Goal: Task Accomplishment & Management: Complete application form

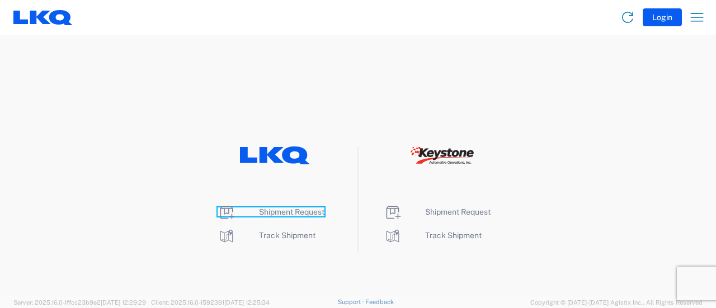
click at [268, 211] on span "Shipment Request" at bounding box center [291, 211] width 65 height 9
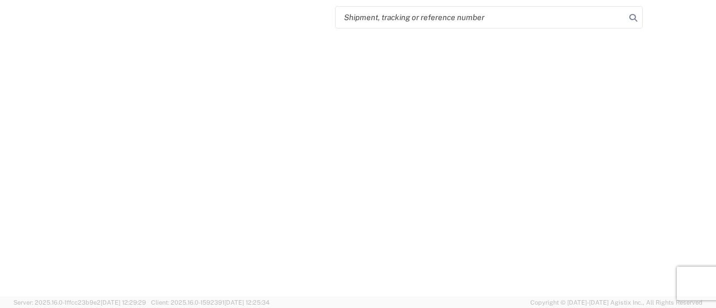
select select "FULL"
select select "LBS"
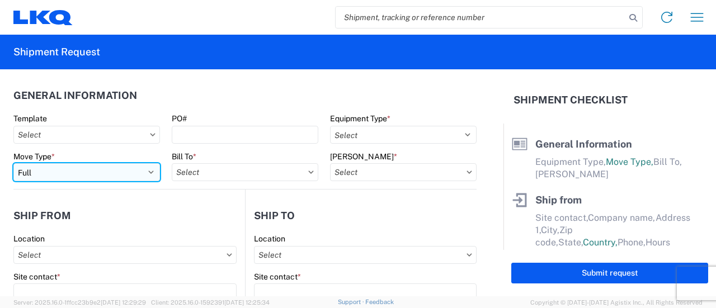
click at [145, 173] on select "Select Full Partial TL" at bounding box center [86, 172] width 146 height 18
select select "PARTIAL_TL"
click at [13, 163] on select "Select Full Partial TL" at bounding box center [86, 172] width 146 height 18
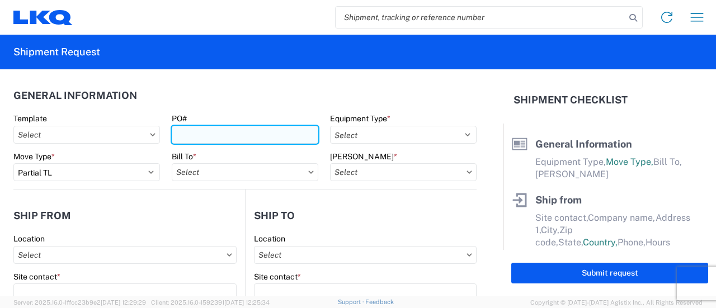
click at [189, 135] on input "PO#" at bounding box center [245, 135] width 146 height 18
type input "1383-Red Q"
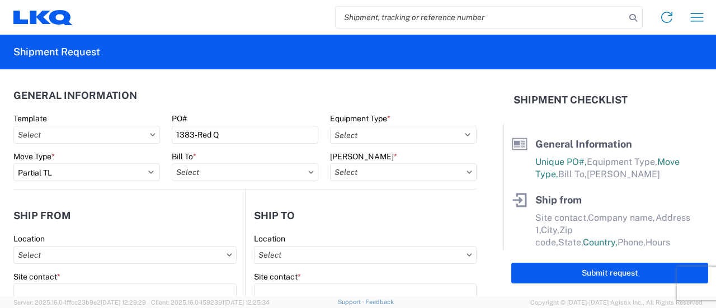
click at [308, 173] on icon at bounding box center [311, 172] width 6 height 3
click at [283, 172] on input "Bill To *" at bounding box center [245, 172] width 146 height 18
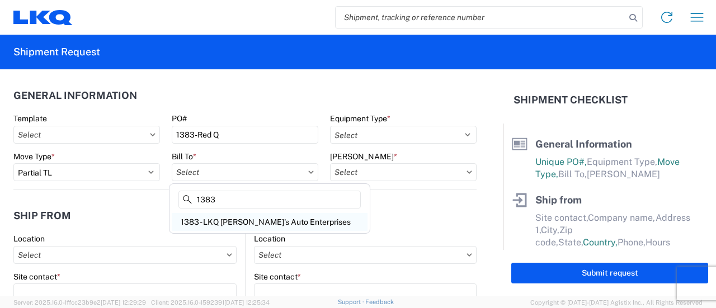
type input "1383"
click at [224, 220] on div "1383 - LKQ [PERSON_NAME]'s Auto Enterprises" at bounding box center [270, 222] width 196 height 18
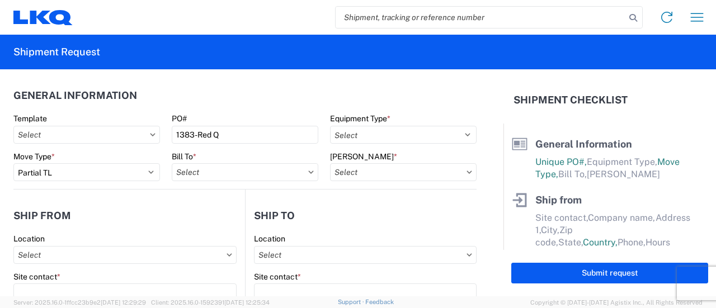
type input "1383 - LKQ [PERSON_NAME]'s Auto Enterprises"
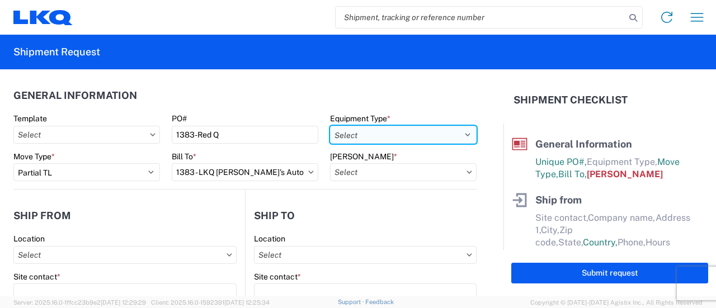
click at [458, 136] on select "Select 53’ Dry Van Flatbed Dropdeck (van) Lowboy (flatbed) Rail" at bounding box center [403, 135] width 146 height 18
select select "STDV"
click at [330, 126] on select "Select 53’ Dry Van Flatbed Dropdeck (van) Lowboy (flatbed) Rail" at bounding box center [403, 135] width 146 height 18
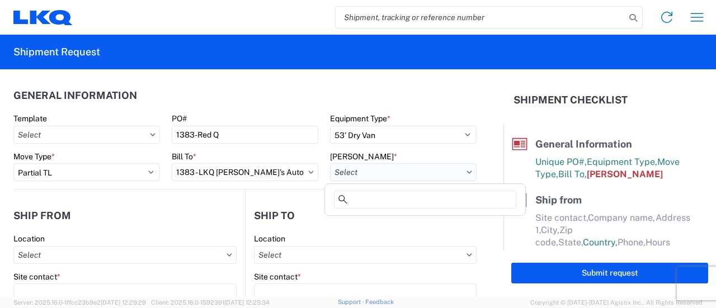
click at [376, 169] on input "[PERSON_NAME] *" at bounding box center [403, 172] width 146 height 18
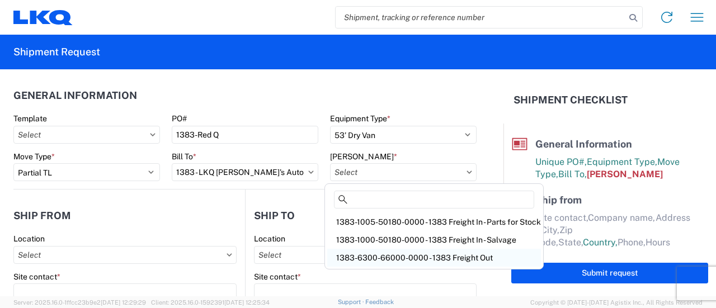
click at [429, 256] on div "1383-6300-66000-0000 - 1383 Freight Out" at bounding box center [434, 258] width 214 height 18
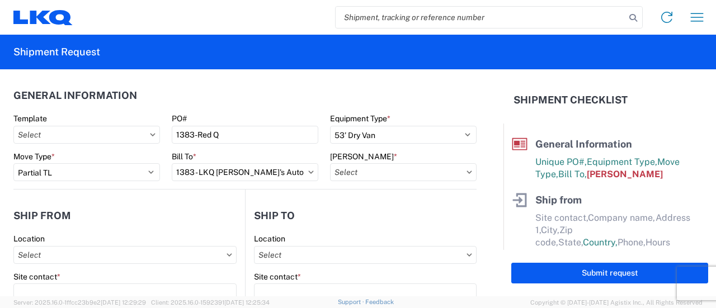
type input "1383-6300-66000-0000 - 1383 Freight Out"
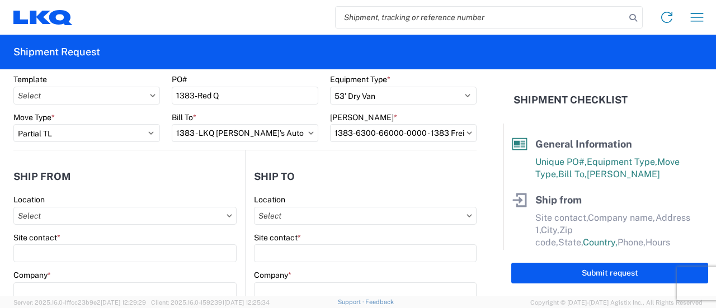
scroll to position [56, 0]
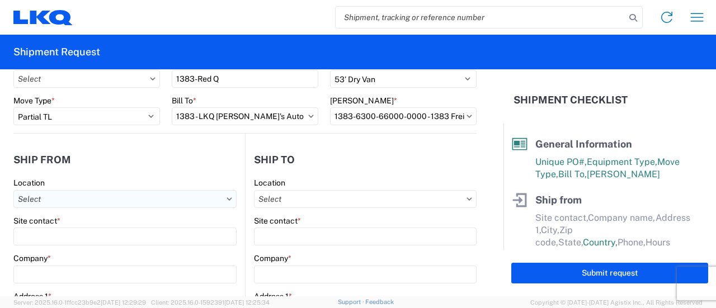
click at [71, 200] on input "Location" at bounding box center [124, 199] width 223 height 18
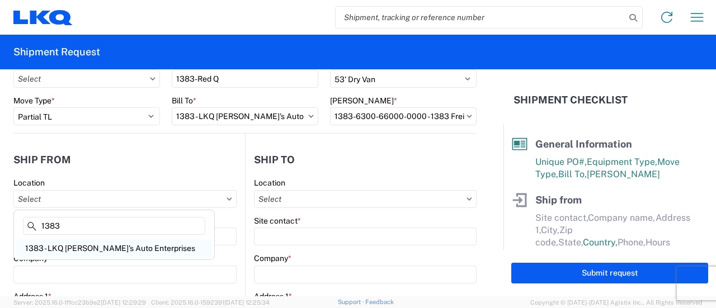
type input "1383"
click at [73, 248] on div "1383 - LKQ [PERSON_NAME]'s Auto Enterprises" at bounding box center [114, 248] width 196 height 18
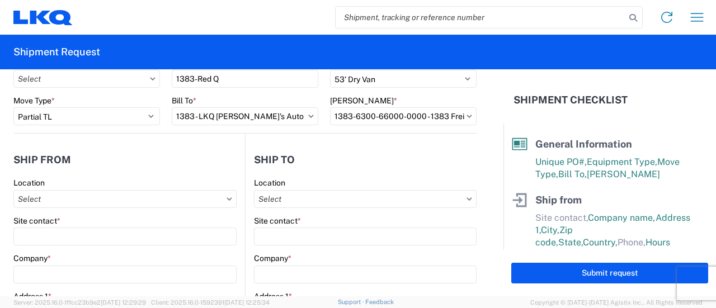
type input "1383 - LKQ [PERSON_NAME]'s Auto Enterprises"
type input "LKQ Corporation"
type input "[STREET_ADDRESS]"
type input "[GEOGRAPHIC_DATA]"
type input "25404"
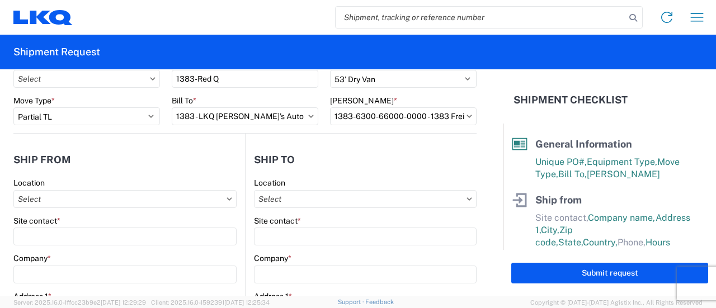
select select "WV"
select select "US"
type input "08:00"
type input "17:00"
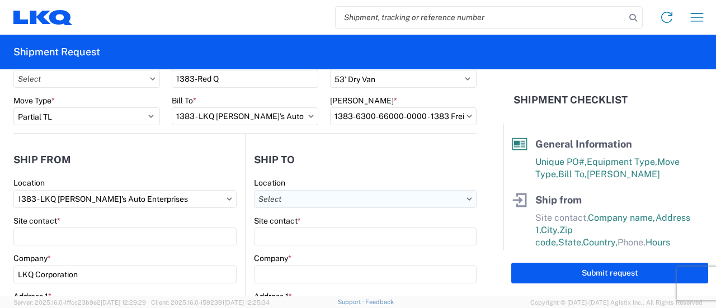
click at [322, 201] on input "Location" at bounding box center [365, 199] width 223 height 18
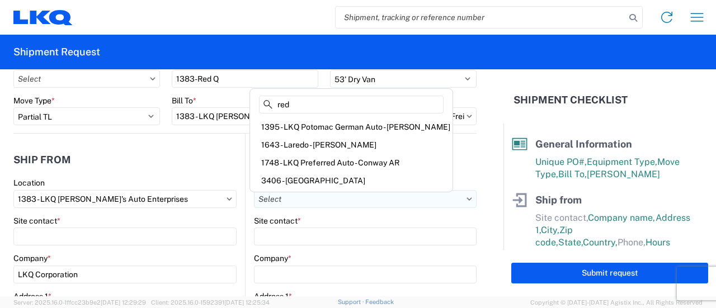
type input "redw"
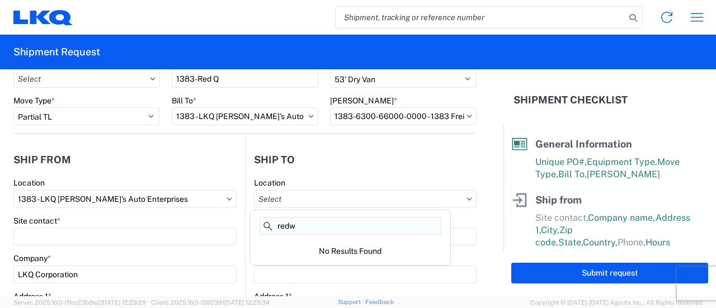
drag, startPoint x: 306, startPoint y: 222, endPoint x: 261, endPoint y: 229, distance: 46.3
click at [261, 229] on input "redw" at bounding box center [350, 226] width 182 height 18
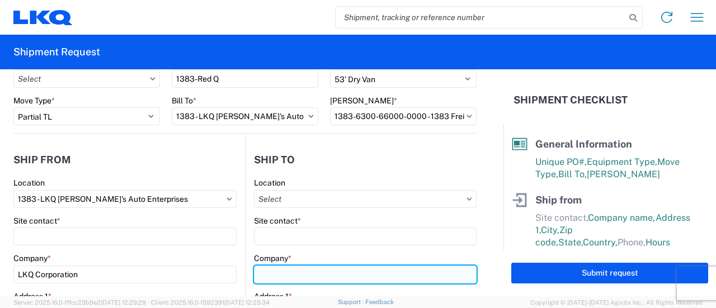
click at [287, 277] on input "Company *" at bounding box center [365, 275] width 223 height 18
paste input "REDWOOD MATERIALS - BMC1-575 PAD"
type input "REDWOOD MATERIALS - BMC1-575 PAD"
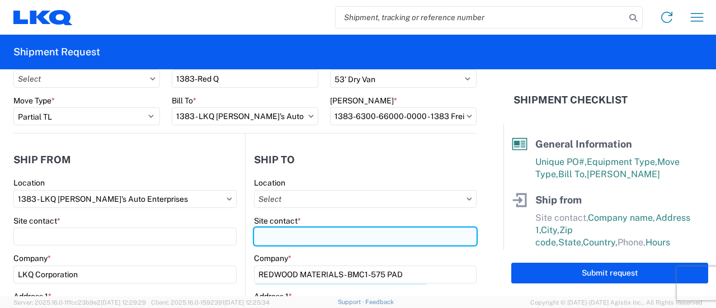
click at [237, 232] on input "Site contact *" at bounding box center [124, 237] width 223 height 18
paste input "MATERIAL FLOW SUPERVISOR//+"
type input "MATERIAL FLOW SUPERVISOR//+"
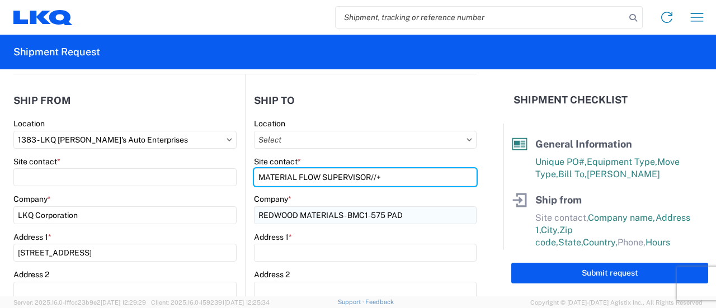
scroll to position [168, 0]
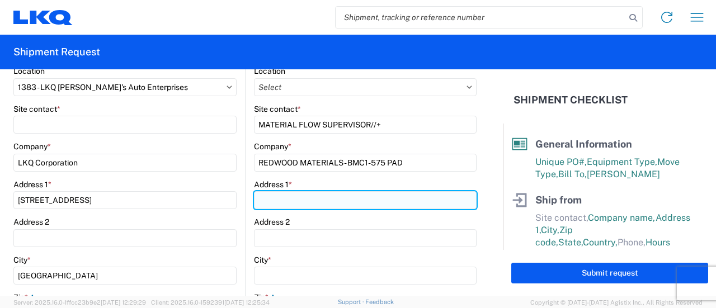
click at [290, 202] on input "Address 1 *" at bounding box center [365, 200] width 223 height 18
paste input "[STREET_ADDRESS]"
type input "[STREET_ADDRESS]"
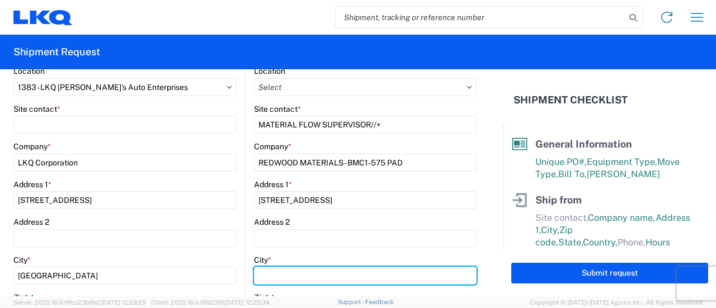
type input "SPARKS"
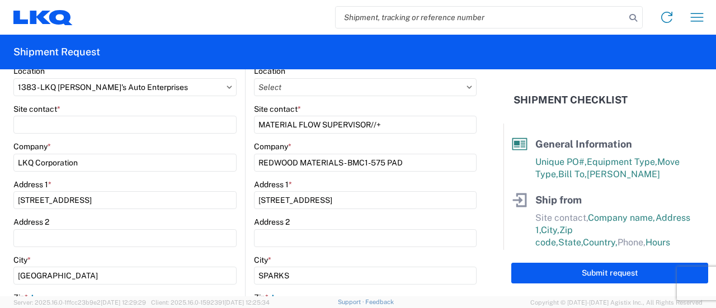
type input "89437"
select select "NV"
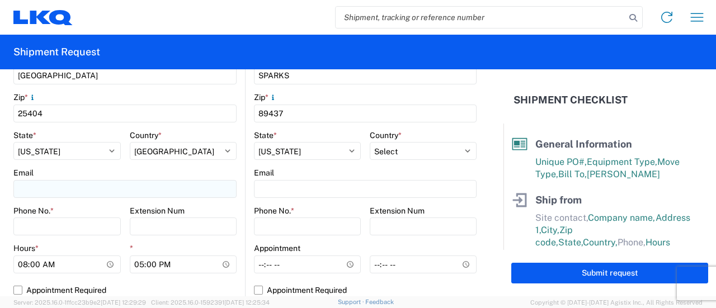
scroll to position [391, 0]
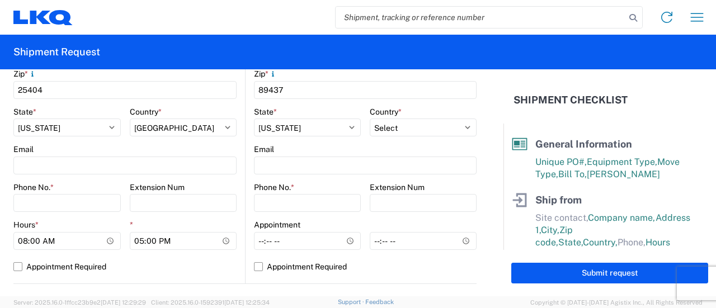
type input "[STREET_ADDRESS]"
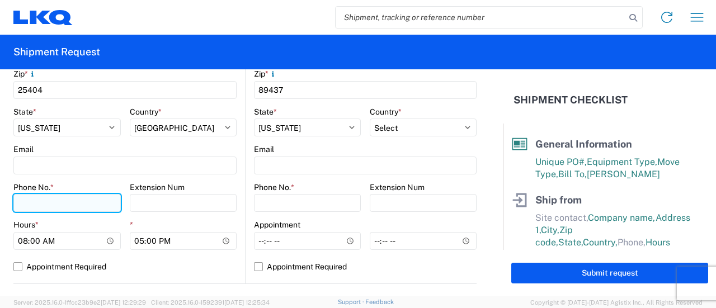
click at [35, 203] on input "Phone No. *" at bounding box center [66, 203] width 107 height 18
paste input "[PHONE_NUMBER]"
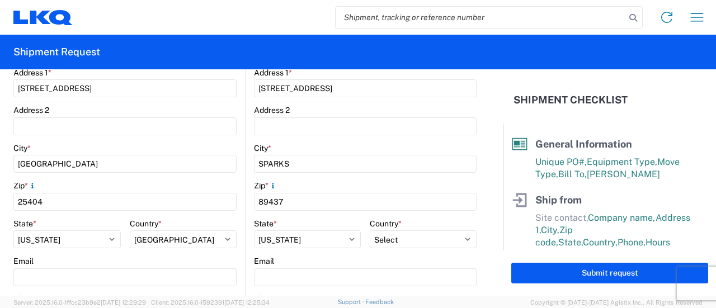
scroll to position [168, 0]
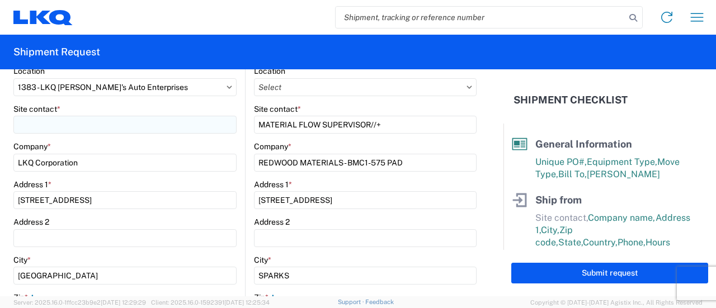
type input "[PHONE_NUMBER]"
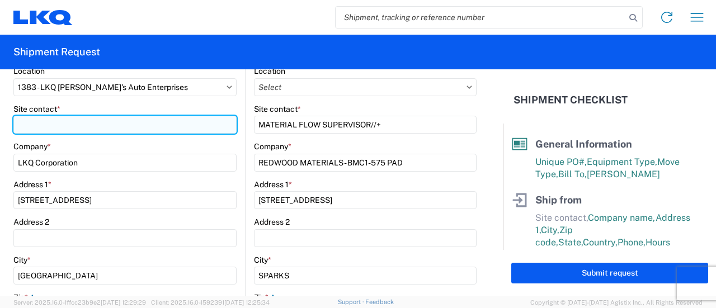
click at [49, 124] on input "Site contact *" at bounding box center [124, 125] width 223 height 18
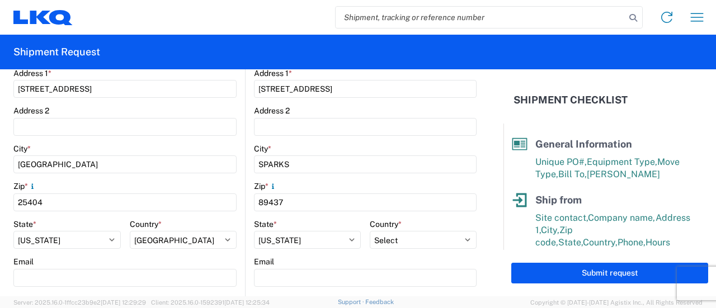
scroll to position [280, 0]
type input "[PERSON_NAME]"
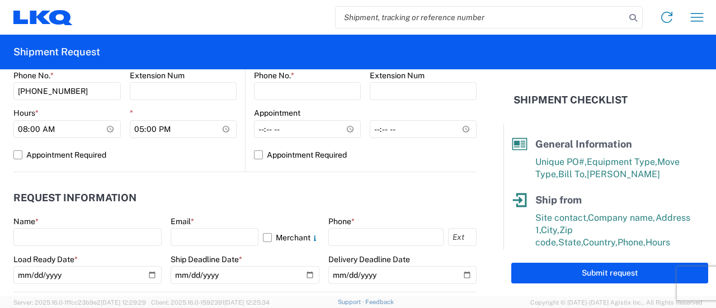
scroll to position [559, 0]
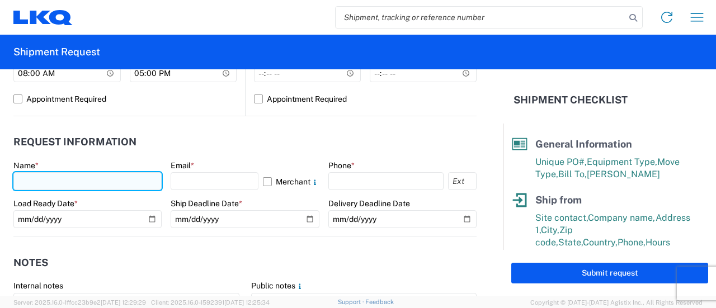
click at [78, 178] on input "text" at bounding box center [87, 181] width 148 height 18
type input "[PERSON_NAME]"
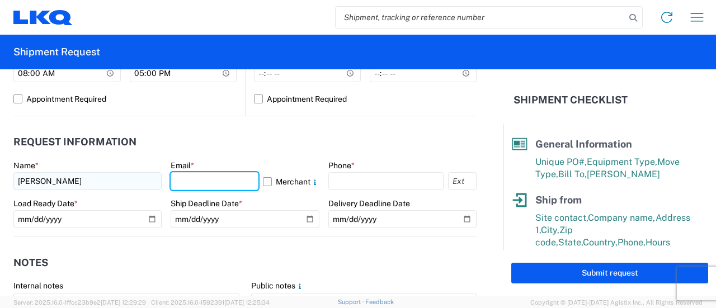
type input "[EMAIL_ADDRESS][DOMAIN_NAME]"
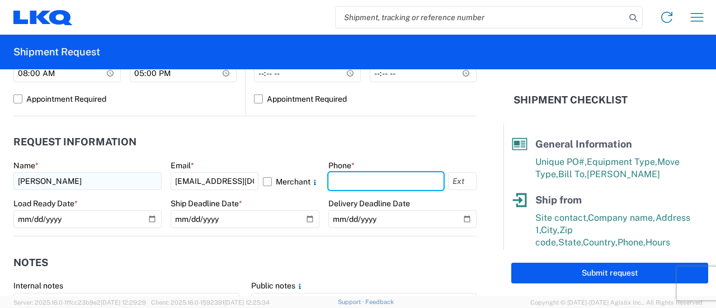
type input "9082082658"
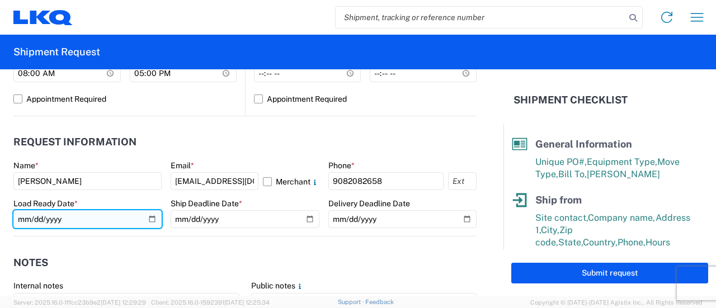
click at [151, 221] on input "date" at bounding box center [87, 219] width 148 height 18
type input "[DATE]"
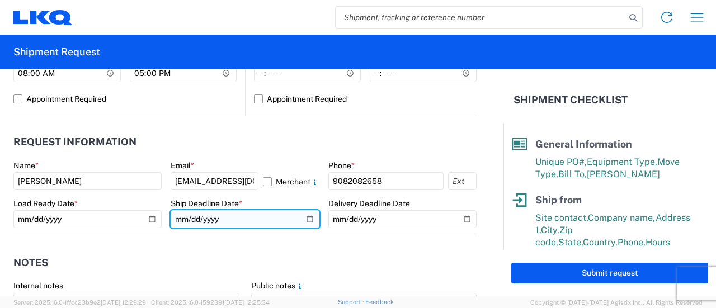
click at [305, 215] on input "date" at bounding box center [245, 219] width 148 height 18
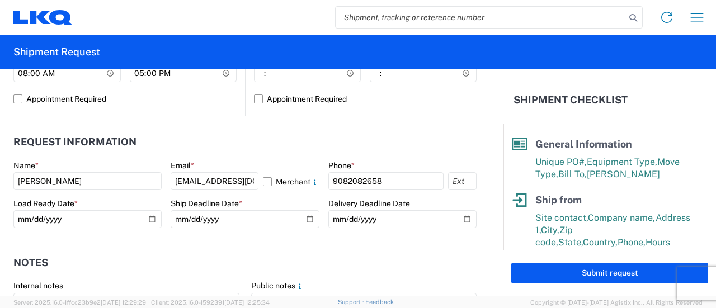
click at [183, 248] on form "General Information Template PO# 1383-Red Q Equipment Type * Select 53’ Dry Van…" at bounding box center [251, 182] width 503 height 227
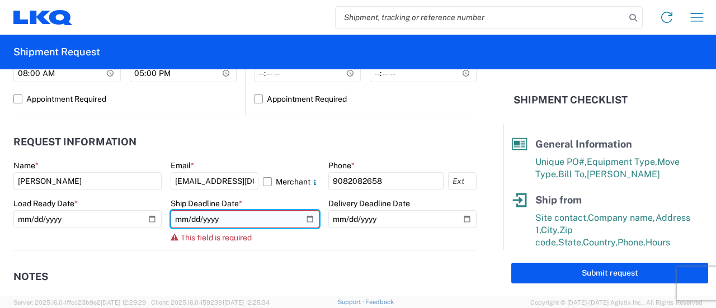
click at [306, 219] on input "date" at bounding box center [245, 219] width 148 height 18
type input "[DATE]"
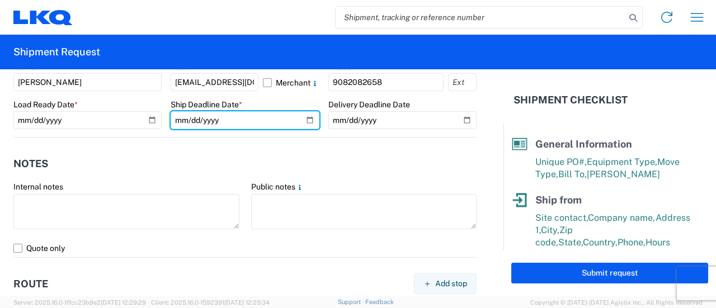
scroll to position [727, 0]
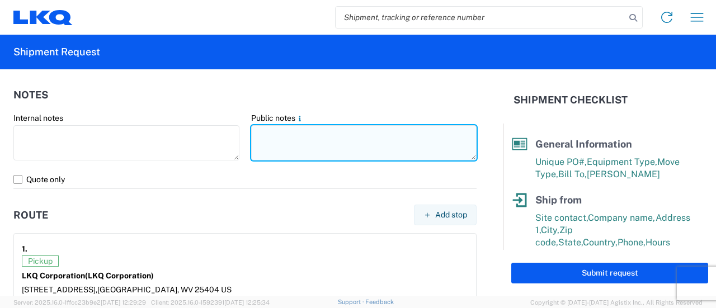
click at [274, 137] on textarea at bounding box center [364, 142] width 226 height 35
paste textarea "CLASS 9 UN3480 LI-ION BATTERY EMERGENCY # [PHONE_NUMBER] No Hazmat License Requ…"
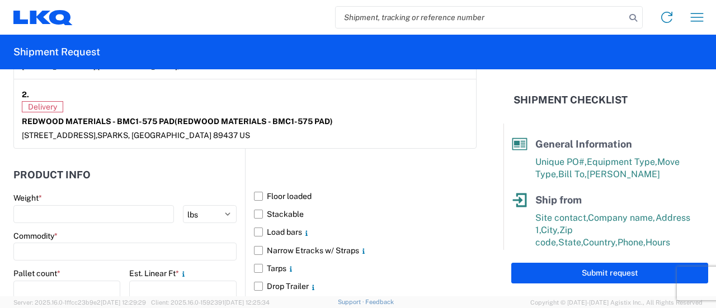
scroll to position [1006, 0]
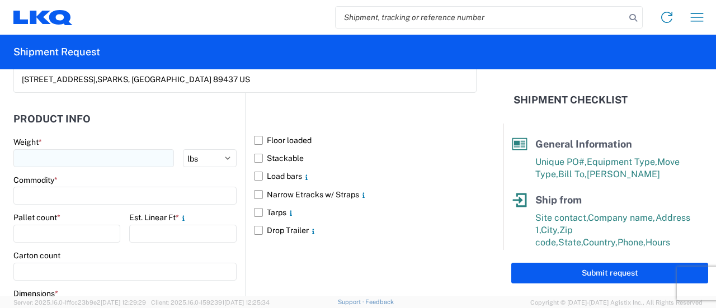
type textarea "CLASS 9 UN3480 LI-ION BATTERY EMERGENCY # [PHONE_NUMBER] No Hazmat License Requ…"
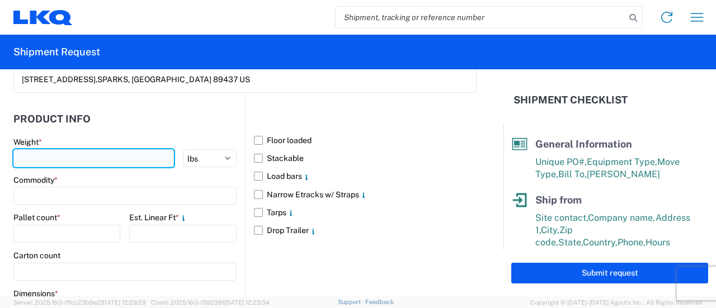
click at [120, 155] on input "number" at bounding box center [93, 158] width 160 height 18
type input "7009"
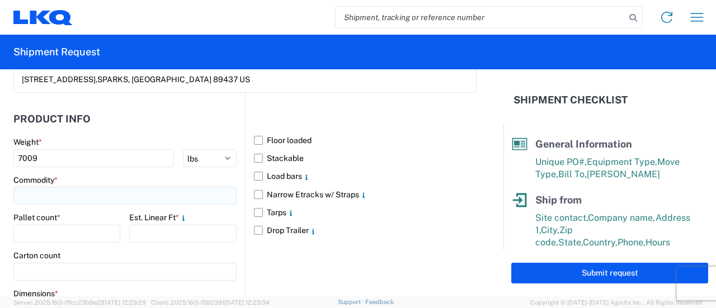
click at [129, 195] on input at bounding box center [124, 196] width 223 height 18
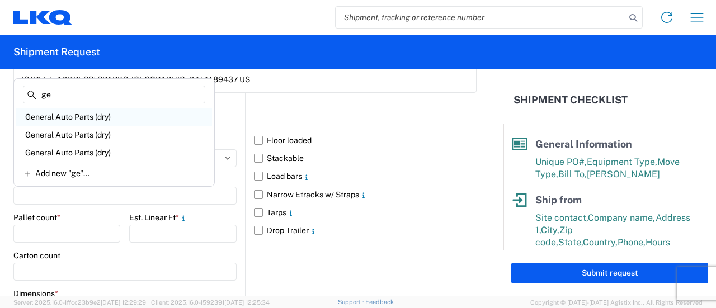
type input "ge"
click at [83, 120] on div "General Auto Parts (dry)" at bounding box center [114, 117] width 196 height 18
type input "General Auto Parts (dry)"
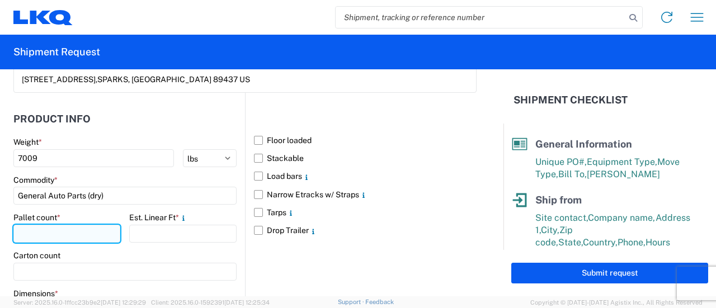
click at [51, 231] on input "number" at bounding box center [66, 234] width 107 height 18
type input "3"
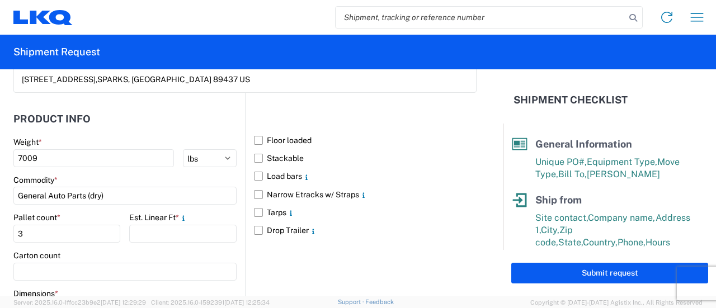
click at [196, 252] on div "Carton count" at bounding box center [124, 256] width 223 height 10
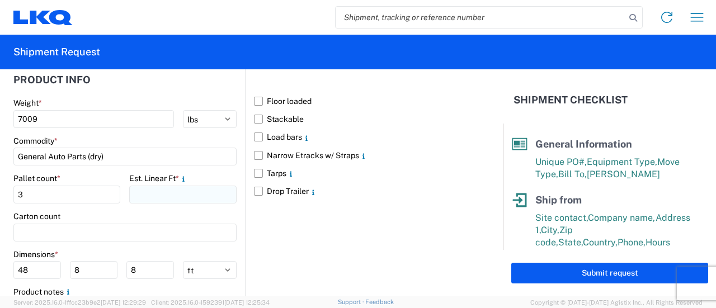
scroll to position [1062, 0]
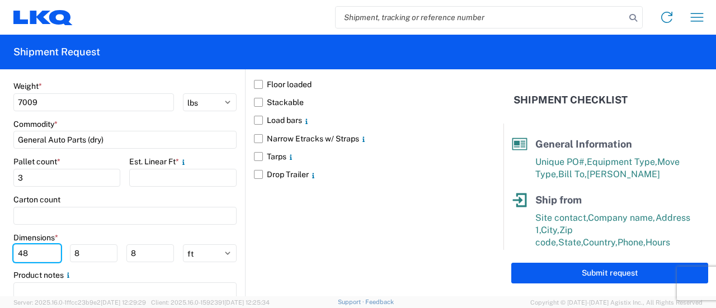
drag, startPoint x: 32, startPoint y: 252, endPoint x: 12, endPoint y: 251, distance: 19.6
click at [12, 251] on form "General Information Template PO# 1383-Red Q Equipment Type * Select 53’ Dry Van…" at bounding box center [251, 182] width 503 height 227
type input "96"
type input "72"
type input "20"
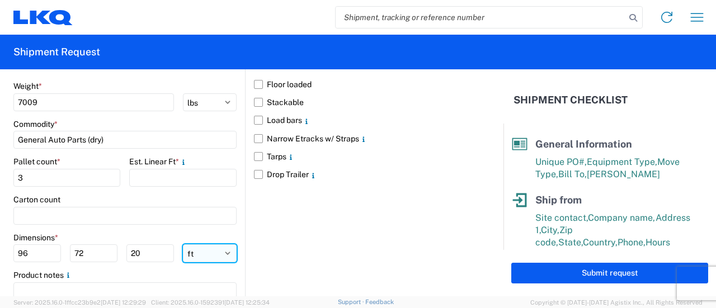
click at [217, 252] on select "ft in cm" at bounding box center [210, 253] width 54 height 18
select select "IN"
click at [183, 244] on select "ft in cm" at bounding box center [210, 253] width 54 height 18
type input "1152"
type input "864"
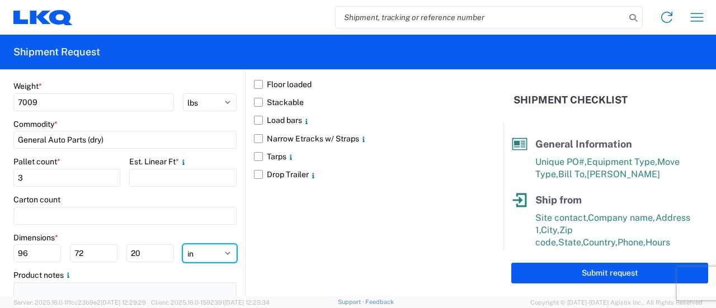
type input "240"
drag, startPoint x: 192, startPoint y: 223, endPoint x: 179, endPoint y: 224, distance: 12.4
click at [190, 223] on main "Weight * 7009 kgs lbs Commodity * General Auto Parts (dry) Pallet count * 3 Est…" at bounding box center [128, 204] width 231 height 247
drag, startPoint x: 42, startPoint y: 251, endPoint x: 0, endPoint y: 247, distance: 42.7
click at [0, 247] on form "General Information Template PO# 1383-Red Q Equipment Type * Select 53’ Dry Van…" at bounding box center [251, 182] width 503 height 227
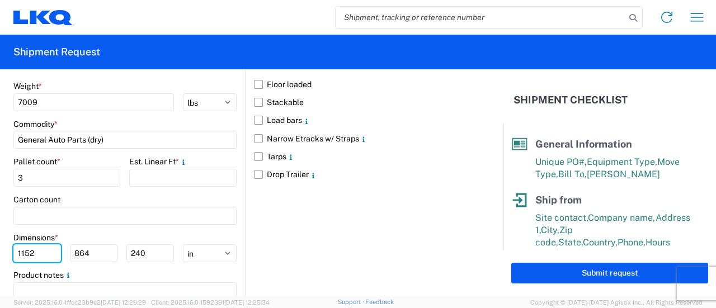
type input "6"
type input "96"
type input "72"
type input "20"
click at [297, 252] on div "Floor loaded Stackable Load bars Narrow Etracks w/ Straps Tarps Drop Trailer" at bounding box center [360, 182] width 231 height 291
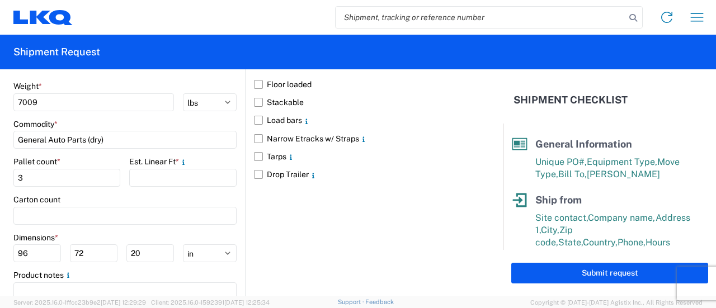
scroll to position [1110, 0]
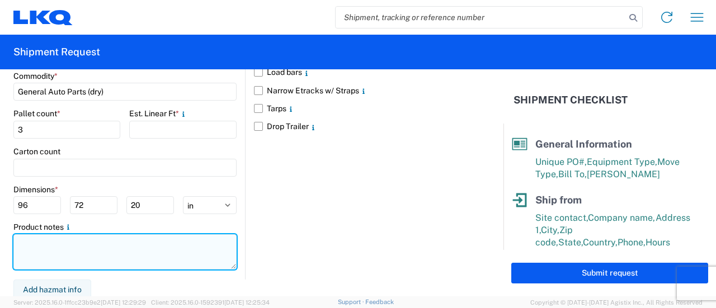
click at [77, 245] on textarea at bounding box center [124, 251] width 223 height 35
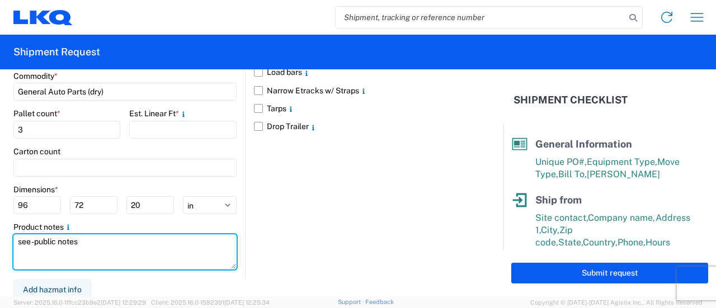
type textarea "see -public notes"
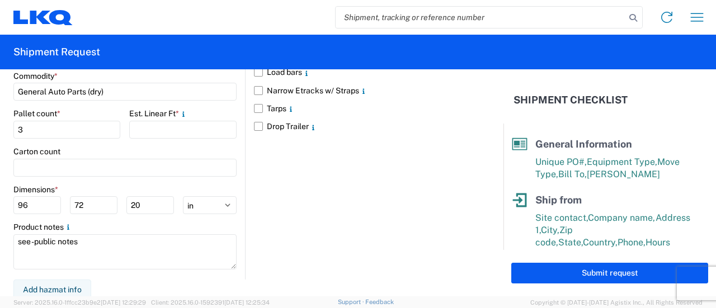
click at [276, 233] on div "Floor loaded Stackable Load bars Narrow Etracks w/ Straps Tarps Drop Trailer" at bounding box center [360, 134] width 231 height 291
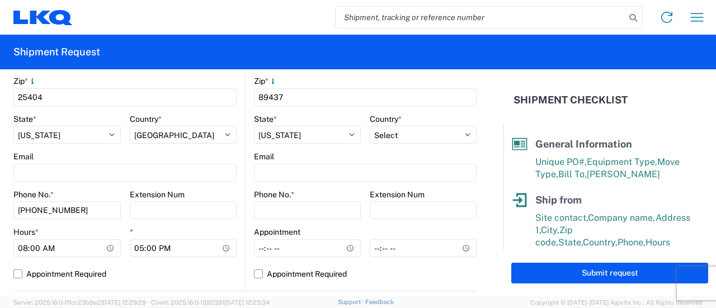
scroll to position [384, 0]
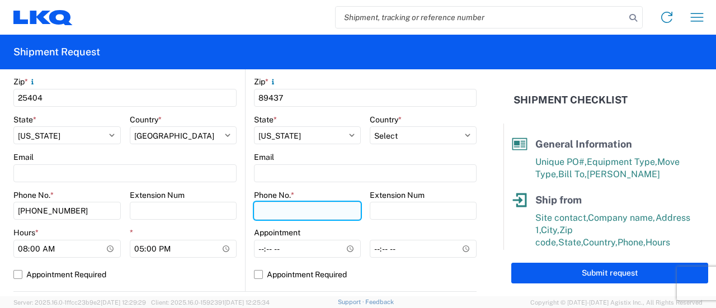
click at [294, 211] on input "Phone No. *" at bounding box center [307, 211] width 107 height 18
paste input "[PHONE_NUMBER]"
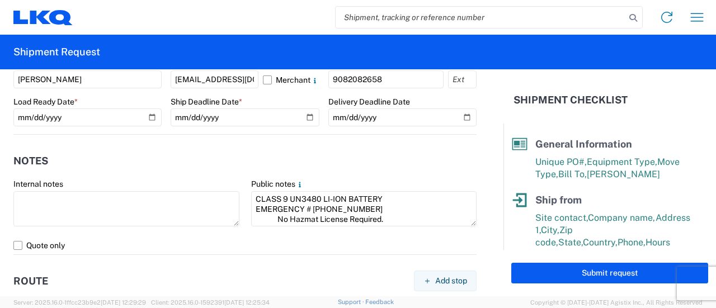
scroll to position [671, 0]
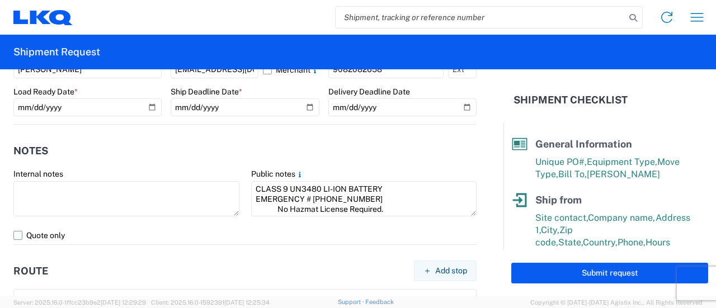
type input "[PHONE_NUMBER]"
click at [18, 235] on label "Quote only" at bounding box center [244, 235] width 463 height 18
click at [0, 0] on input "Quote only" at bounding box center [0, 0] width 0 height 0
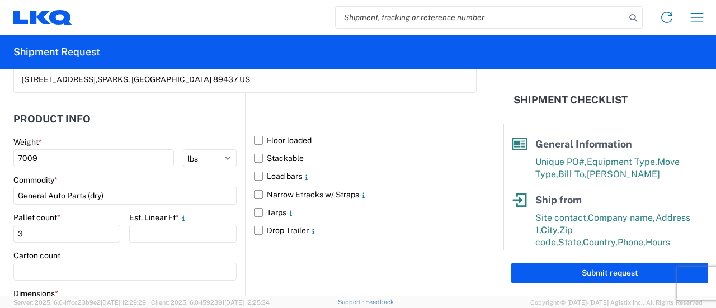
scroll to position [112, 0]
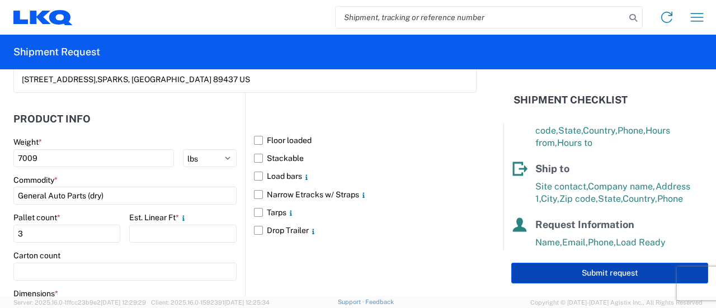
click at [592, 276] on button "Submit request" at bounding box center [609, 273] width 197 height 21
select select "US"
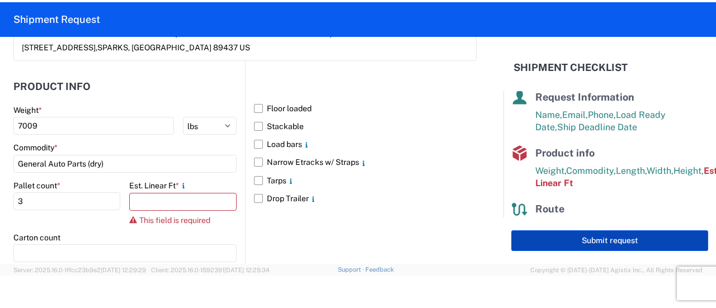
scroll to position [207, 0]
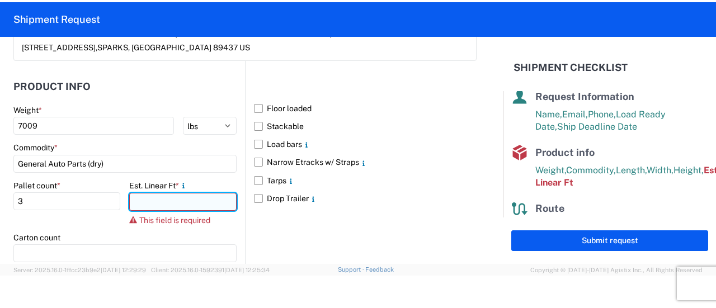
click at [203, 202] on input "number" at bounding box center [182, 202] width 107 height 18
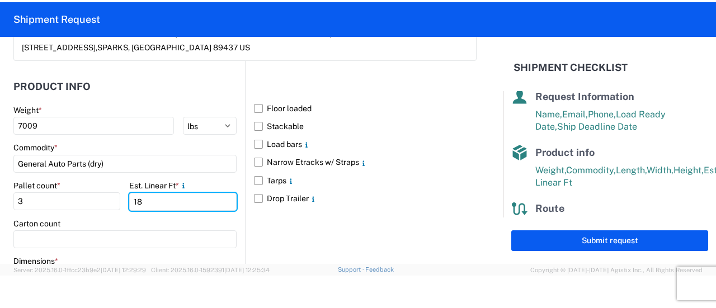
type input "18"
click at [320, 239] on div "Floor loaded Stackable Load bars Narrow Etracks w/ Straps Tarps Drop Trailer" at bounding box center [360, 206] width 231 height 291
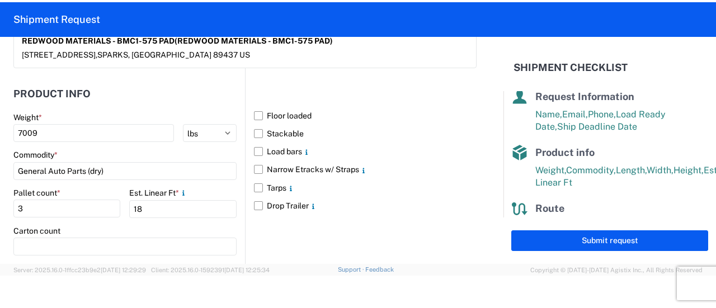
scroll to position [1110, 0]
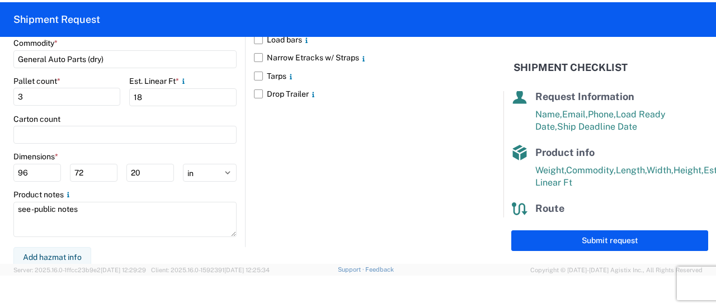
click at [394, 226] on div "Floor loaded Stackable Load bars Narrow Etracks w/ Straps Tarps Drop Trailer" at bounding box center [360, 101] width 231 height 291
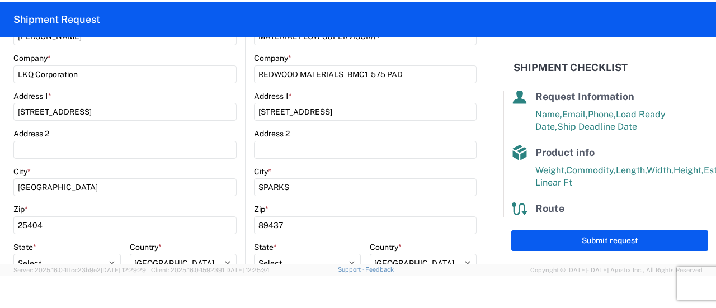
scroll to position [335, 0]
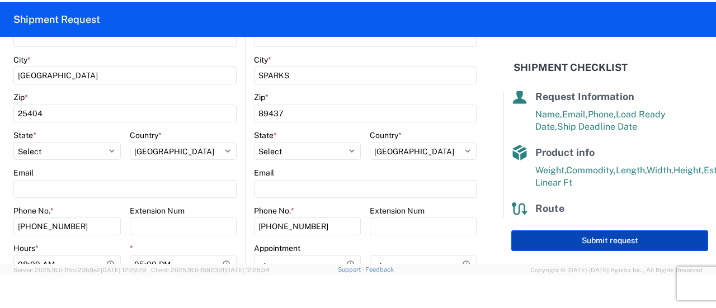
click at [602, 239] on button "Submit request" at bounding box center [609, 240] width 197 height 21
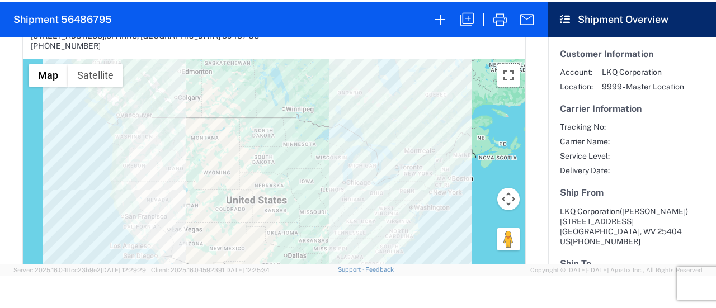
scroll to position [503, 0]
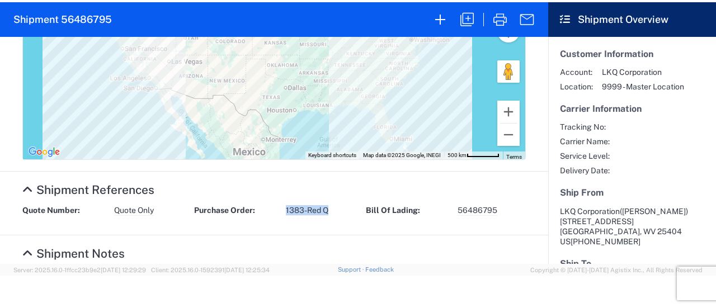
drag, startPoint x: 327, startPoint y: 209, endPoint x: 282, endPoint y: 215, distance: 44.6
click at [282, 215] on div "Quote Number: Quote Only Purchase Order: 1383-Red Q Bill Of Lading: 56486795" at bounding box center [274, 214] width 515 height 18
copy span "1383-Red Q"
